Goal: Task Accomplishment & Management: Use online tool/utility

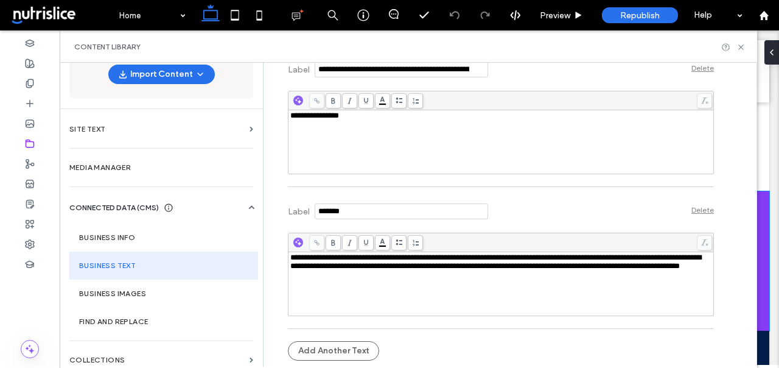
scroll to position [0, 80]
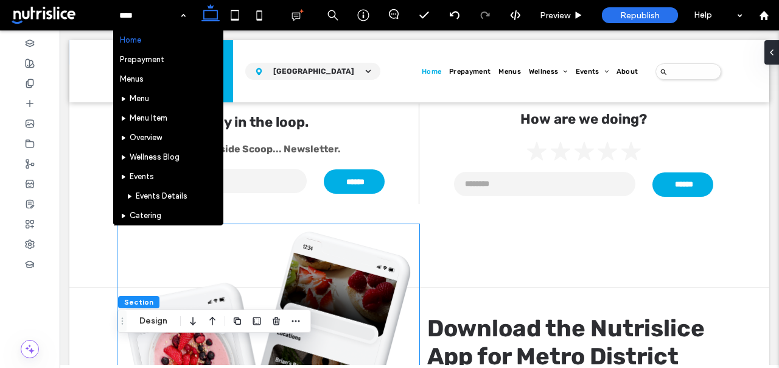
scroll to position [1448, 0]
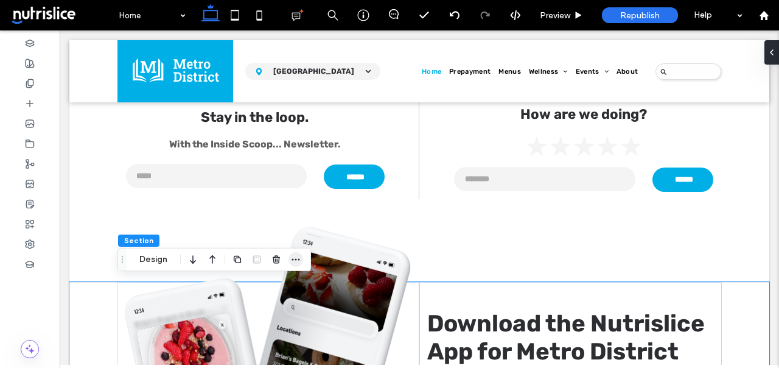
click at [296, 262] on icon "button" at bounding box center [296, 260] width 10 height 10
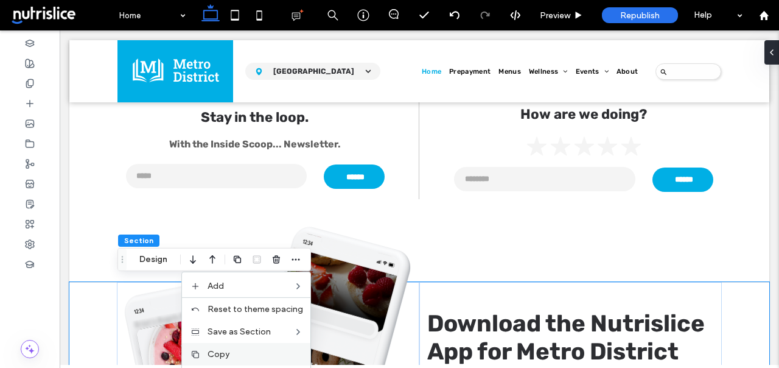
click at [254, 354] on label "Copy" at bounding box center [256, 354] width 96 height 10
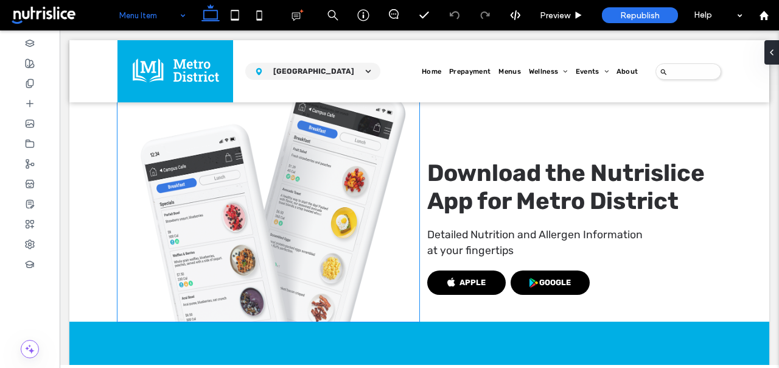
scroll to position [788, 0]
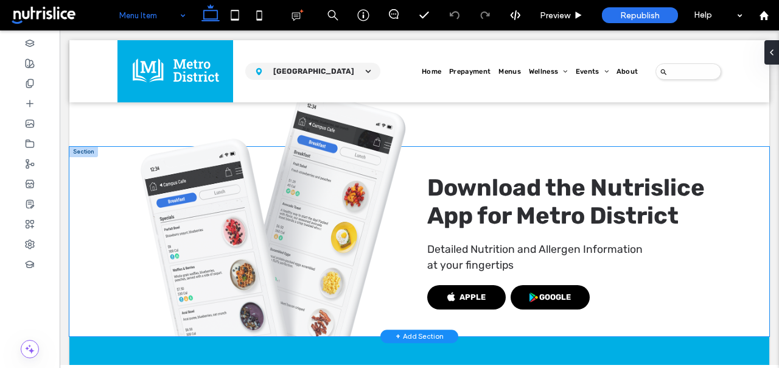
click at [97, 276] on div "Download the Nutrislice App for Metro District Detailed Nutrition and Allergen …" at bounding box center [419, 241] width 700 height 189
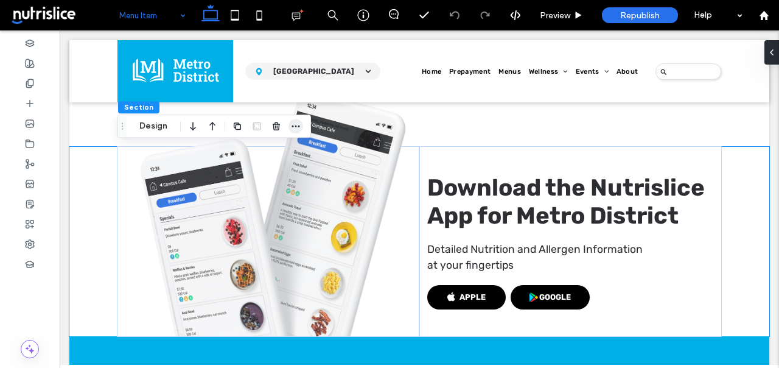
click at [295, 129] on icon "button" at bounding box center [296, 126] width 10 height 10
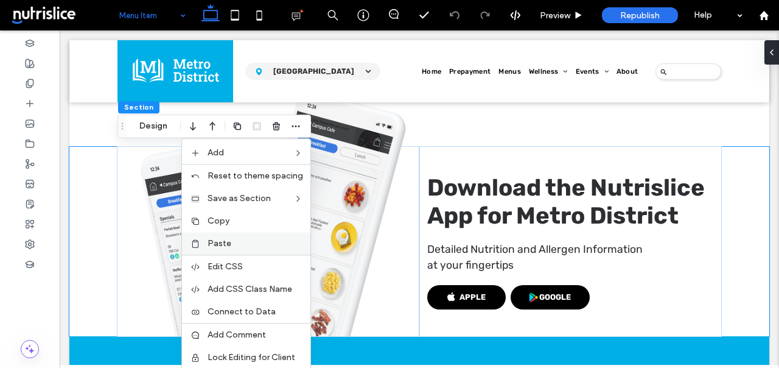
click at [207, 238] on div "Paste" at bounding box center [246, 243] width 128 height 23
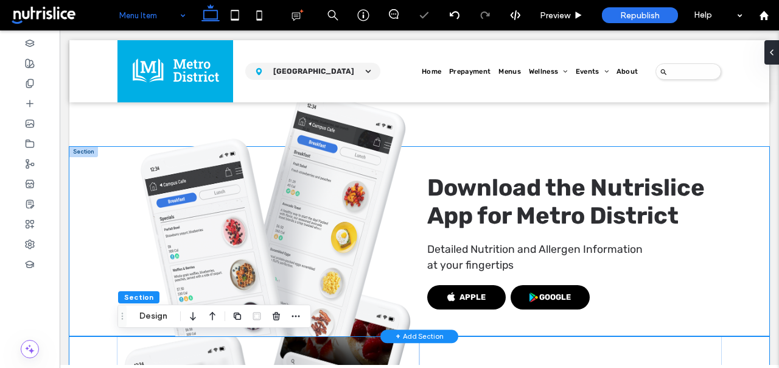
click at [86, 265] on div "Download the Nutrislice App for Metro District Detailed Nutrition and Allergen …" at bounding box center [419, 241] width 700 height 189
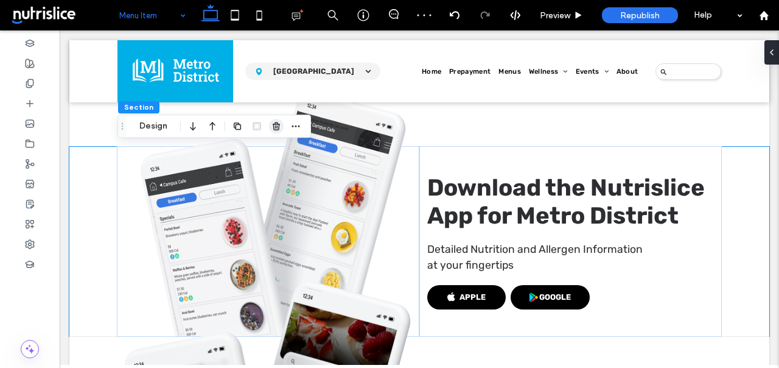
click at [275, 127] on icon "button" at bounding box center [277, 126] width 10 height 10
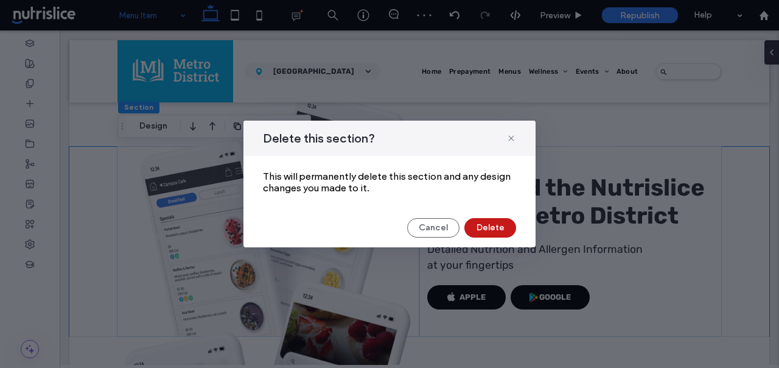
click at [472, 229] on button "Delete" at bounding box center [491, 227] width 52 height 19
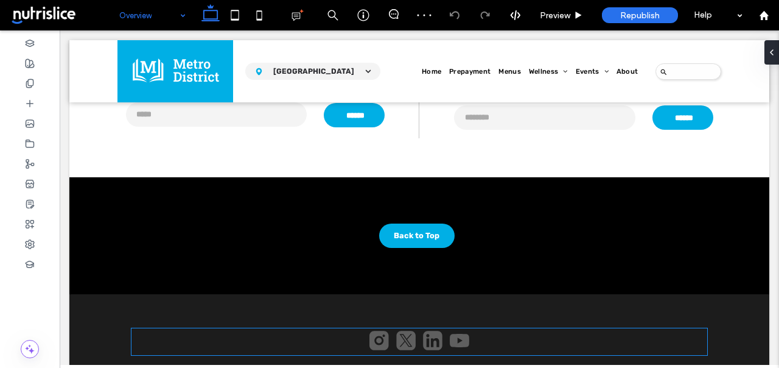
scroll to position [2235, 0]
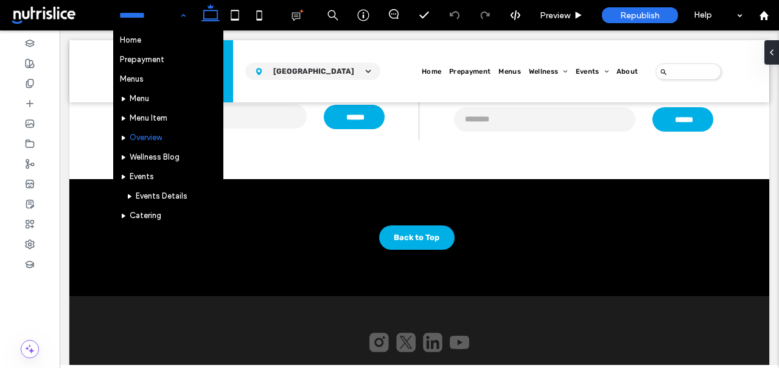
click at [162, 13] on input at bounding box center [149, 15] width 60 height 30
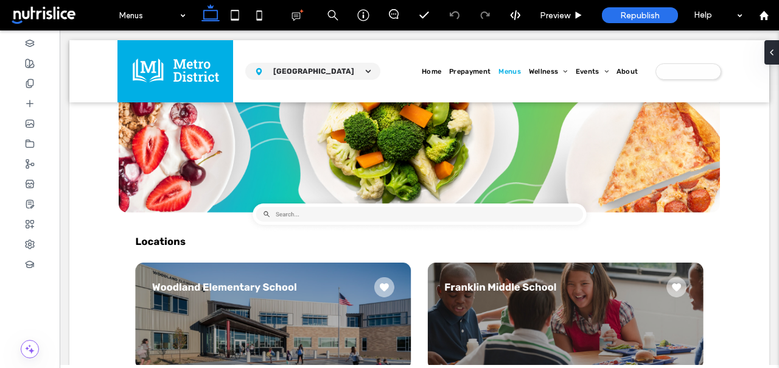
scroll to position [0, 0]
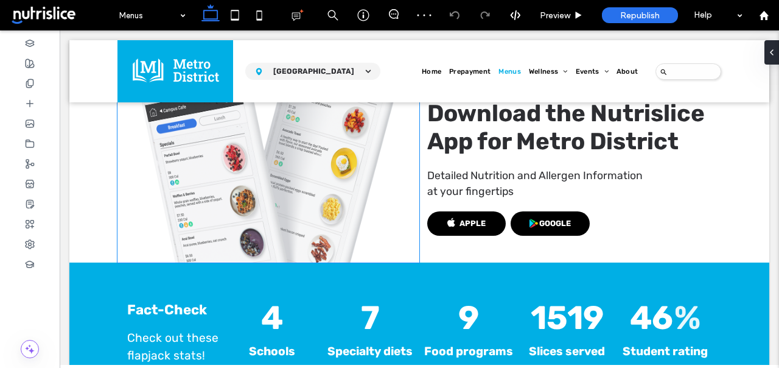
scroll to position [779, 0]
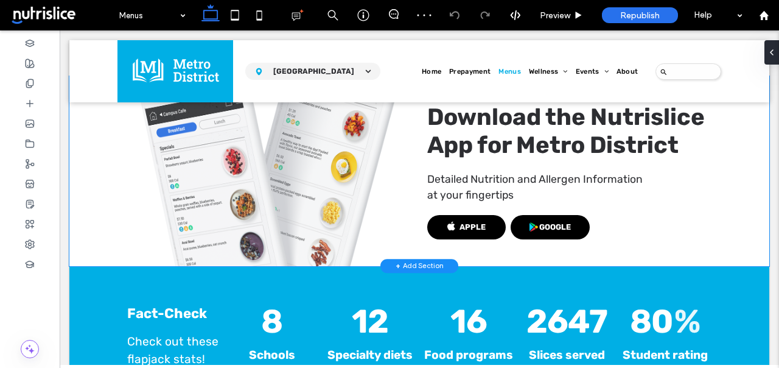
click at [108, 193] on div "Download the Nutrislice App for Metro District Detailed Nutrition and Allergen …" at bounding box center [419, 170] width 700 height 189
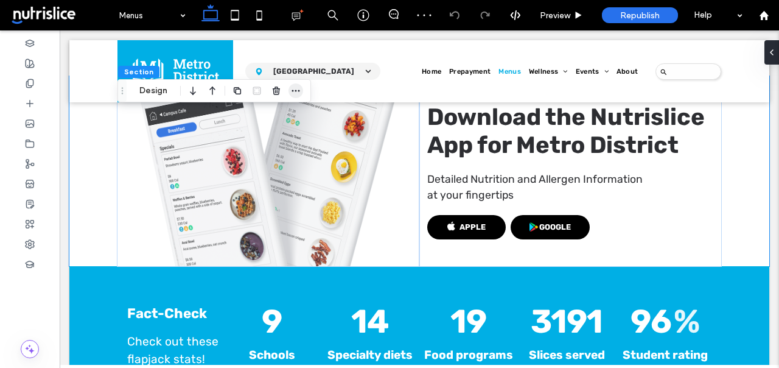
click at [293, 91] on icon "button" at bounding box center [296, 91] width 10 height 10
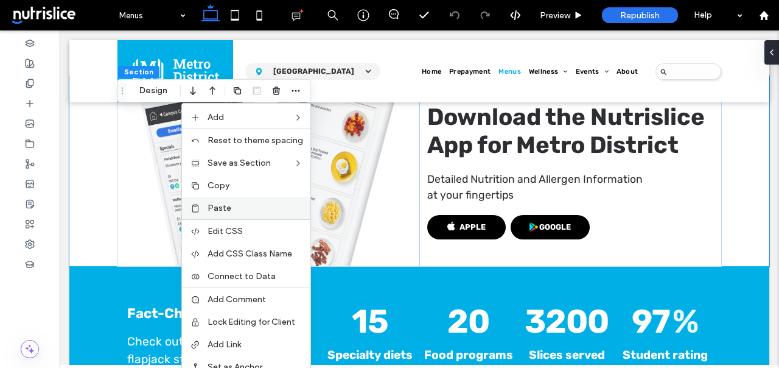
click at [224, 203] on span "Paste" at bounding box center [220, 208] width 24 height 10
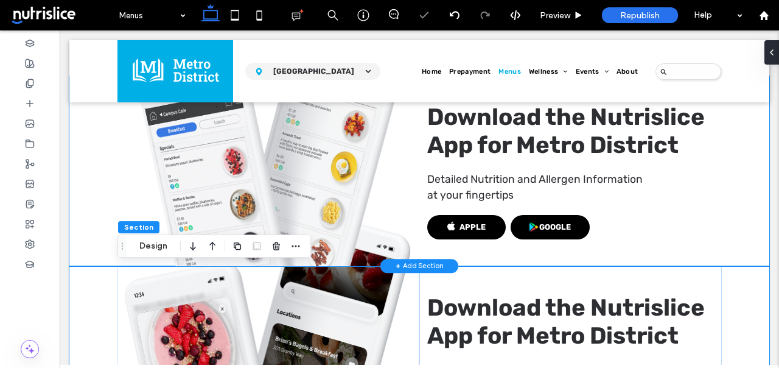
click at [86, 208] on div "Download the Nutrislice App for Metro District Detailed Nutrition and Allergen …" at bounding box center [419, 170] width 700 height 189
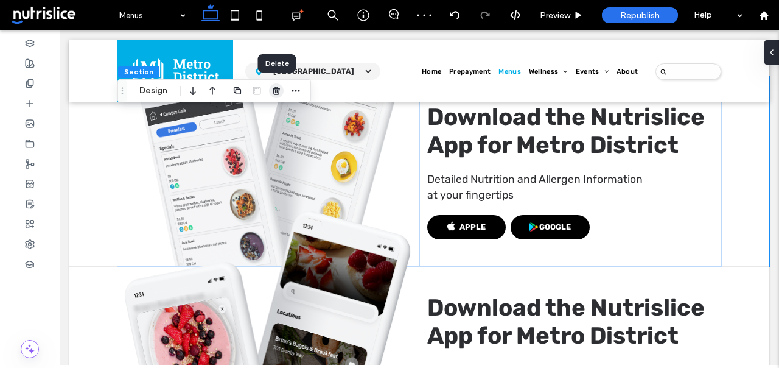
click at [276, 88] on icon "button" at bounding box center [277, 91] width 10 height 10
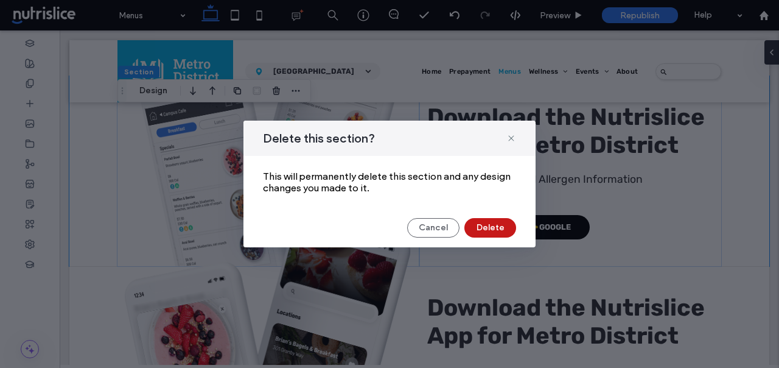
click at [508, 234] on button "Delete" at bounding box center [491, 227] width 52 height 19
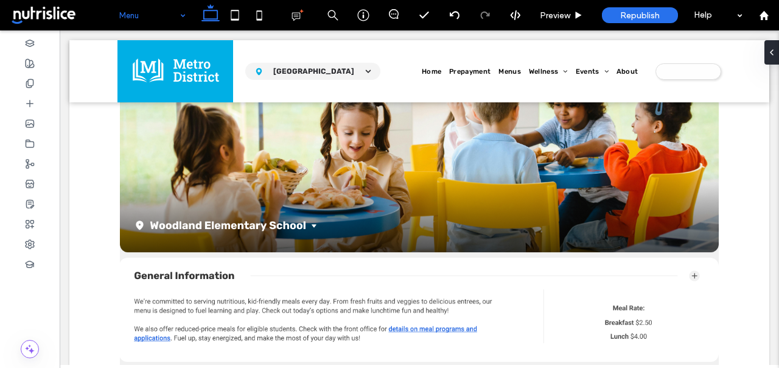
scroll to position [0, 0]
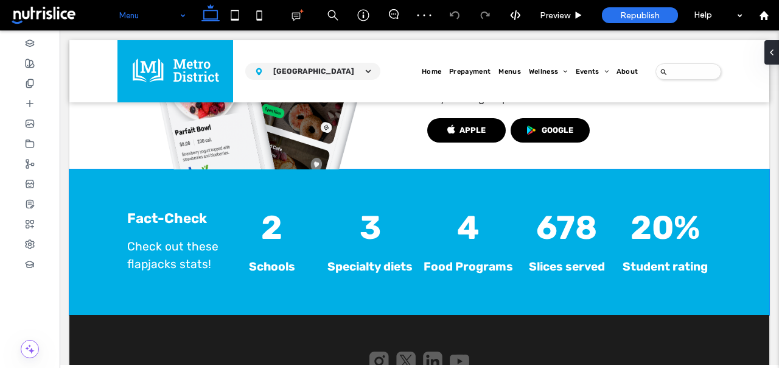
scroll to position [1499, 0]
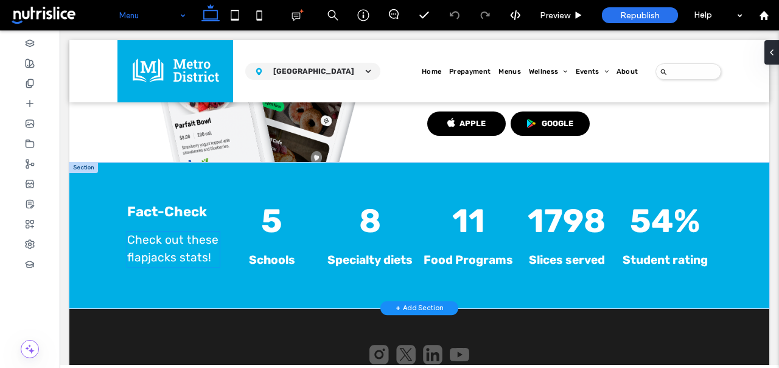
click at [167, 243] on span "Check out these flapjacks stats!" at bounding box center [172, 249] width 91 height 32
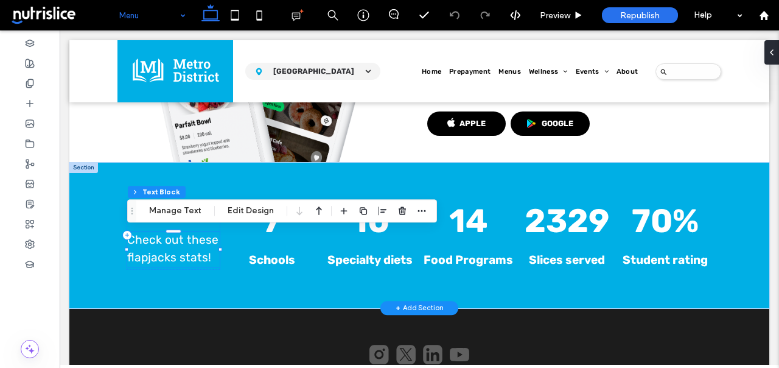
click at [167, 246] on span "Check out these flapjacks stats!" at bounding box center [172, 249] width 91 height 32
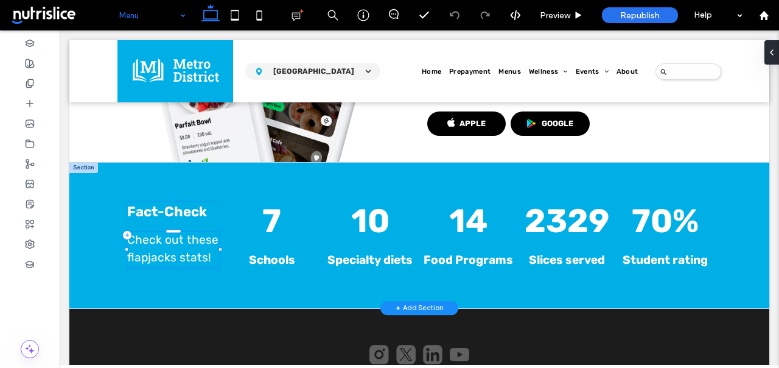
type input "*****"
type input "**"
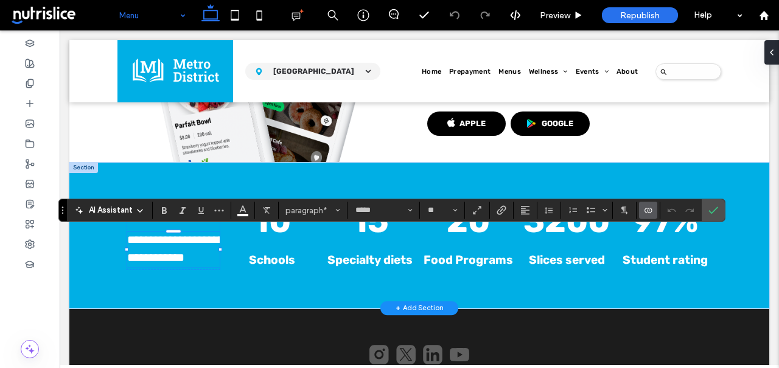
click at [651, 208] on icon "Connect To Data" at bounding box center [649, 210] width 10 height 10
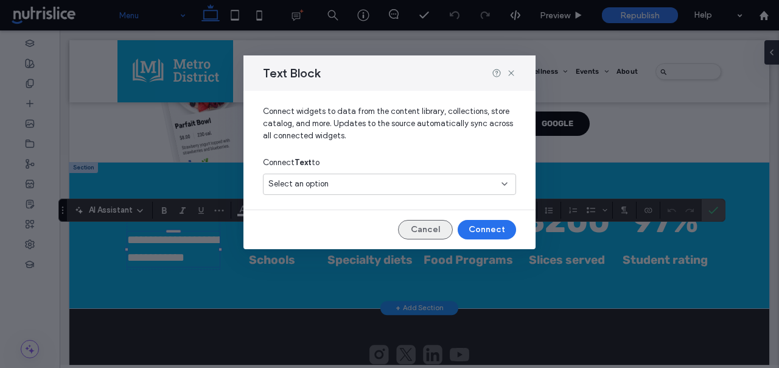
click at [427, 228] on button "Cancel" at bounding box center [425, 229] width 55 height 19
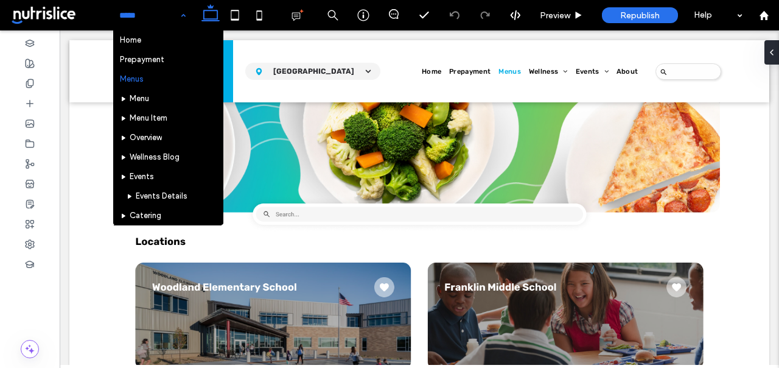
click at [133, 17] on input at bounding box center [149, 15] width 60 height 30
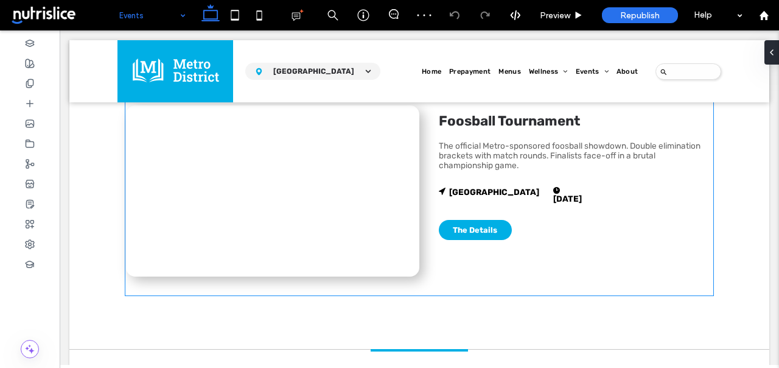
scroll to position [222, 0]
